Goal: Information Seeking & Learning: Check status

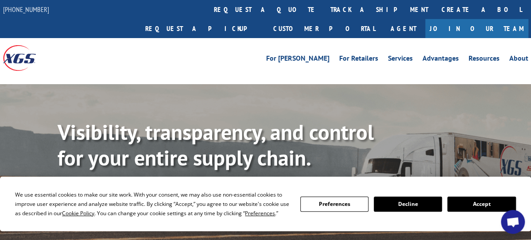
scroll to position [44, 0]
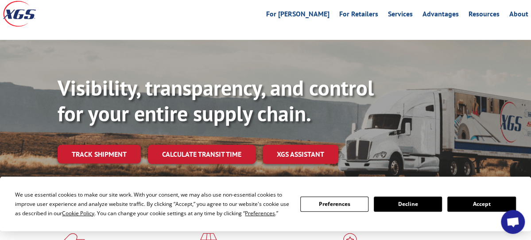
drag, startPoint x: 487, startPoint y: 196, endPoint x: 448, endPoint y: 176, distance: 44.1
click at [487, 196] on button "Accept" at bounding box center [481, 203] width 68 height 15
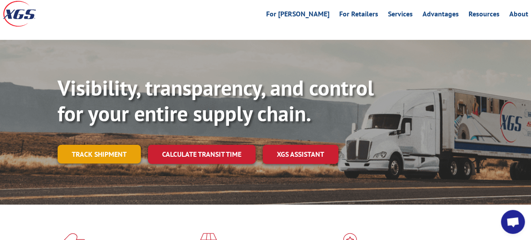
click at [104, 145] on link "Track shipment" at bounding box center [99, 154] width 83 height 19
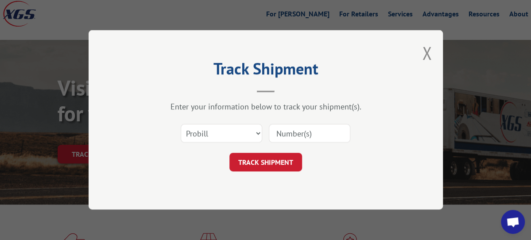
click at [307, 137] on input at bounding box center [309, 133] width 81 height 19
paste input "17235304BOL"
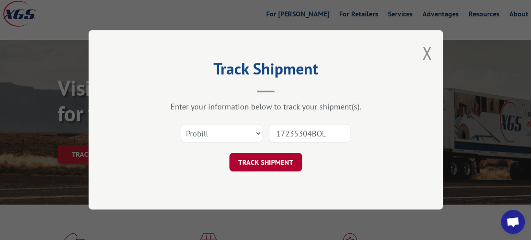
type input "17235304BOL"
click at [284, 159] on button "TRACK SHIPMENT" at bounding box center [265, 162] width 73 height 19
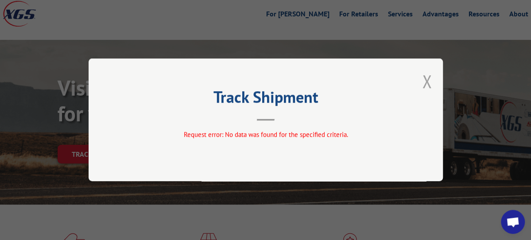
click at [425, 79] on button "Close modal" at bounding box center [427, 80] width 10 height 23
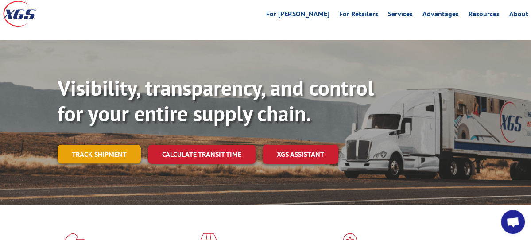
click at [104, 145] on link "Track shipment" at bounding box center [99, 154] width 83 height 19
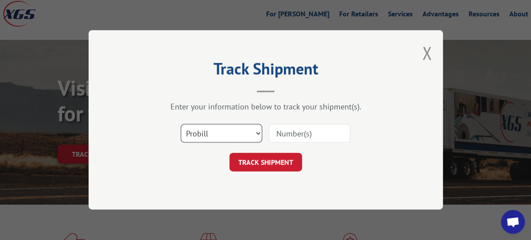
click at [252, 134] on select "Select category... Probill BOL PO" at bounding box center [221, 133] width 81 height 19
select select "bol"
click at [181, 124] on select "Select category... Probill BOL PO" at bounding box center [221, 133] width 81 height 19
click at [296, 131] on input at bounding box center [309, 133] width 81 height 19
paste input "17235304BOL"
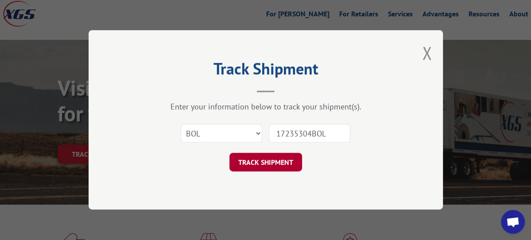
type input "17235304BOL"
click at [291, 162] on button "TRACK SHIPMENT" at bounding box center [265, 162] width 73 height 19
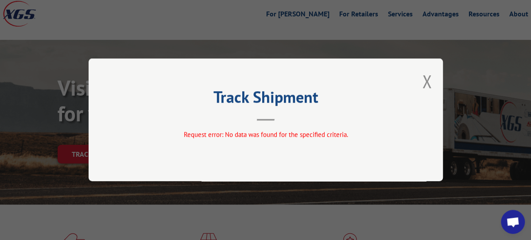
click at [7, 27] on div "Track Shipment Request error: No data was found for the specified criteria." at bounding box center [265, 120] width 531 height 240
click at [427, 86] on button "Close modal" at bounding box center [427, 80] width 10 height 23
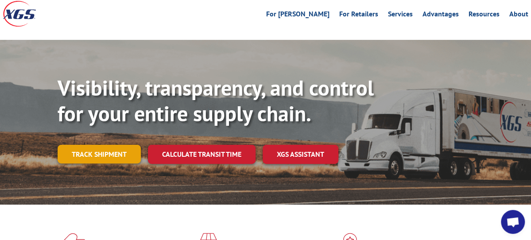
click at [126, 145] on link "Track shipment" at bounding box center [99, 154] width 83 height 19
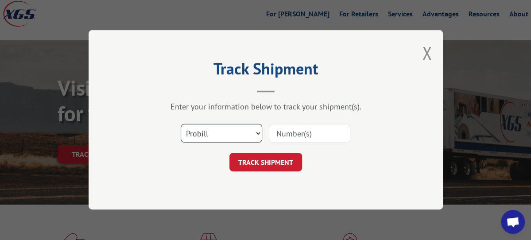
click at [254, 135] on select "Select category... Probill BOL PO" at bounding box center [221, 133] width 81 height 19
select select "po"
click at [181, 124] on select "Select category... Probill BOL PO" at bounding box center [221, 133] width 81 height 19
click at [292, 136] on input at bounding box center [309, 133] width 81 height 19
paste input "17235304BOL"
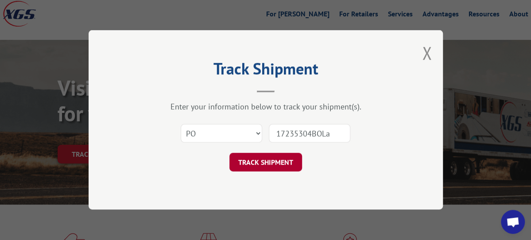
type input "17235304BOLa"
click at [281, 165] on button "TRACK SHIPMENT" at bounding box center [265, 162] width 73 height 19
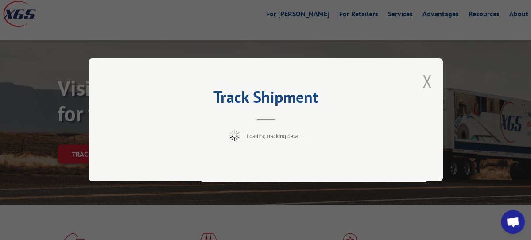
click at [425, 77] on button "Close modal" at bounding box center [427, 80] width 10 height 23
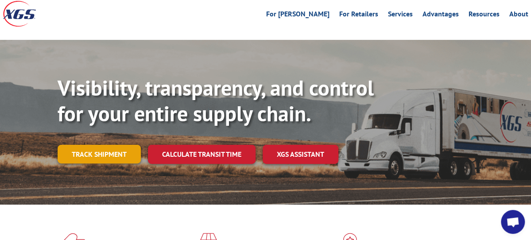
click at [107, 145] on link "Track shipment" at bounding box center [99, 154] width 83 height 19
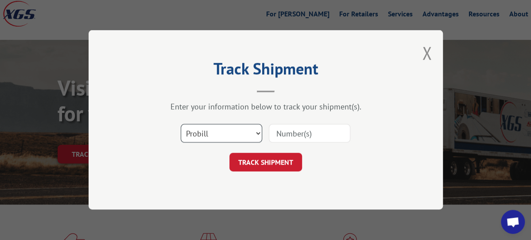
click at [253, 133] on select "Select category... Probill BOL PO" at bounding box center [221, 133] width 81 height 19
click at [181, 124] on select "Select category... Probill BOL PO" at bounding box center [221, 133] width 81 height 19
click at [295, 128] on input at bounding box center [309, 133] width 81 height 19
click at [258, 138] on select "Select category... Probill BOL PO" at bounding box center [221, 133] width 81 height 19
select select "bol"
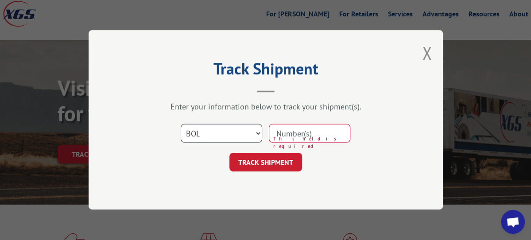
click at [181, 124] on select "Select category... Probill BOL PO" at bounding box center [221, 133] width 81 height 19
click at [304, 134] on input at bounding box center [309, 133] width 81 height 19
paste input "17235304BOL"
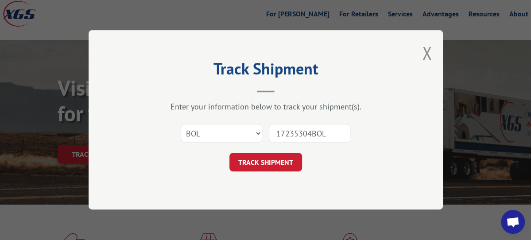
drag, startPoint x: 334, startPoint y: 134, endPoint x: 310, endPoint y: 131, distance: 23.6
click at [310, 131] on input "17235304BOL" at bounding box center [309, 133] width 81 height 19
type input "17235304"
click button "TRACK SHIPMENT" at bounding box center [265, 162] width 73 height 19
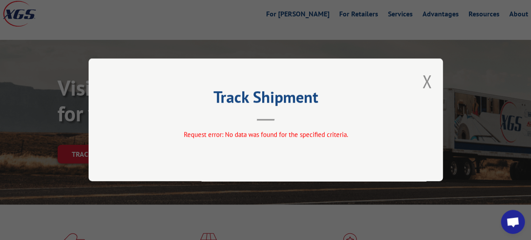
click at [425, 83] on button "Close modal" at bounding box center [427, 80] width 10 height 23
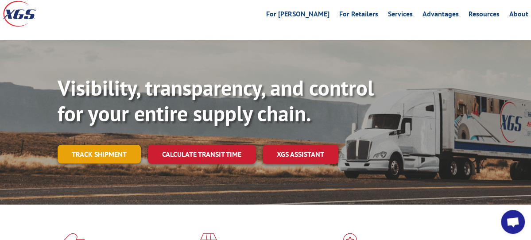
click at [122, 145] on link "Track shipment" at bounding box center [99, 154] width 83 height 19
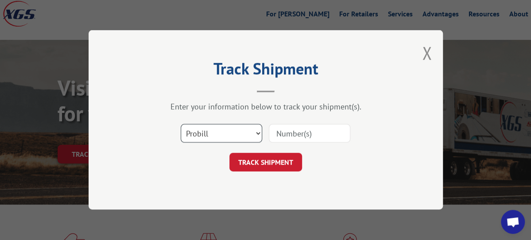
click at [249, 133] on select "Select category... Probill BOL PO" at bounding box center [221, 133] width 81 height 19
select select "po"
click at [181, 124] on select "Select category... Probill BOL PO" at bounding box center [221, 133] width 81 height 19
click at [300, 129] on input at bounding box center [309, 133] width 81 height 19
paste input "17235304BOL"
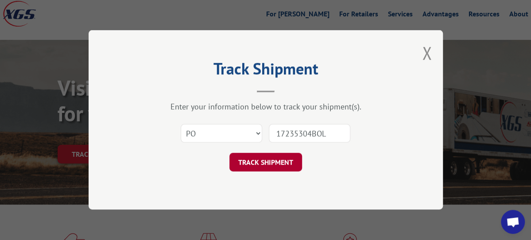
type input "17235304BOL"
click at [283, 159] on button "TRACK SHIPMENT" at bounding box center [265, 162] width 73 height 19
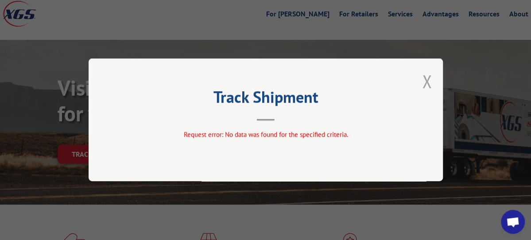
click at [427, 85] on button "Close modal" at bounding box center [427, 80] width 10 height 23
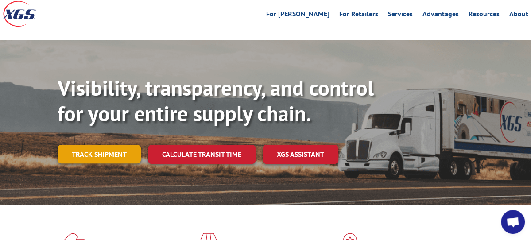
click at [111, 145] on link "Track shipment" at bounding box center [99, 154] width 83 height 19
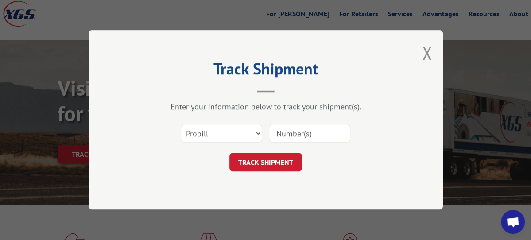
click at [321, 134] on input at bounding box center [309, 133] width 81 height 19
paste input "17235304BOL"
drag, startPoint x: 330, startPoint y: 137, endPoint x: 311, endPoint y: 133, distance: 19.4
click at [311, 133] on input "17235304BOL" at bounding box center [309, 133] width 81 height 19
type input "17235304"
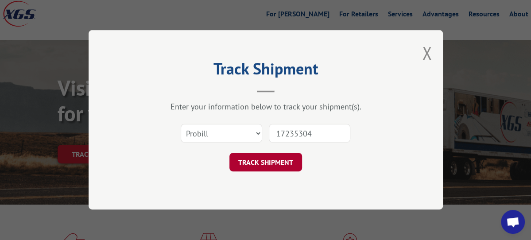
click at [276, 159] on button "TRACK SHIPMENT" at bounding box center [265, 162] width 73 height 19
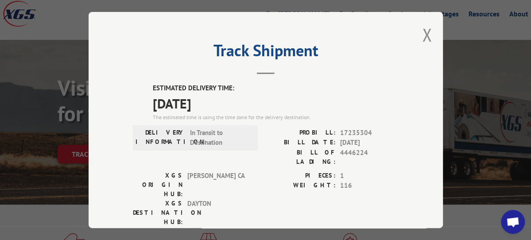
drag, startPoint x: 145, startPoint y: 97, endPoint x: 230, endPoint y: 102, distance: 85.1
click at [230, 102] on div "ESTIMATED DELIVERY TIME: [DATE] The estimated time is using the time zone for t…" at bounding box center [266, 242] width 266 height 318
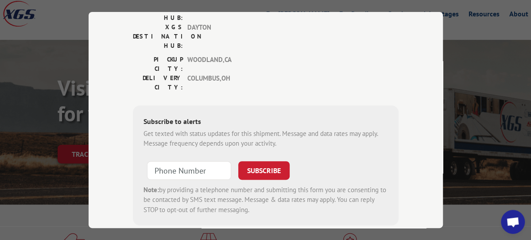
scroll to position [43, 0]
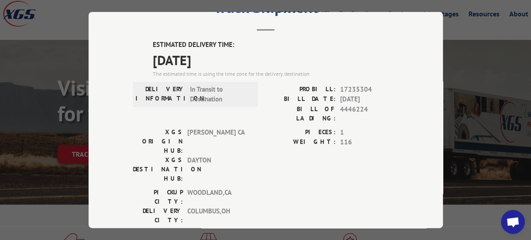
click at [19, 113] on div "Track Shipment ESTIMATED DELIVERY TIME: [DATE] The estimated time is using the …" at bounding box center [265, 120] width 531 height 240
drag, startPoint x: 146, startPoint y: 50, endPoint x: 235, endPoint y: 62, distance: 89.9
click at [235, 62] on div "ESTIMATED DELIVERY TIME: [DATE] The estimated time is using the time zone for t…" at bounding box center [266, 199] width 266 height 318
copy span "[DATE]"
click at [10, 216] on div "Track Shipment ESTIMATED DELIVERY TIME: [DATE] The estimated time is using the …" at bounding box center [265, 120] width 531 height 240
